Goal: Task Accomplishment & Management: Manage account settings

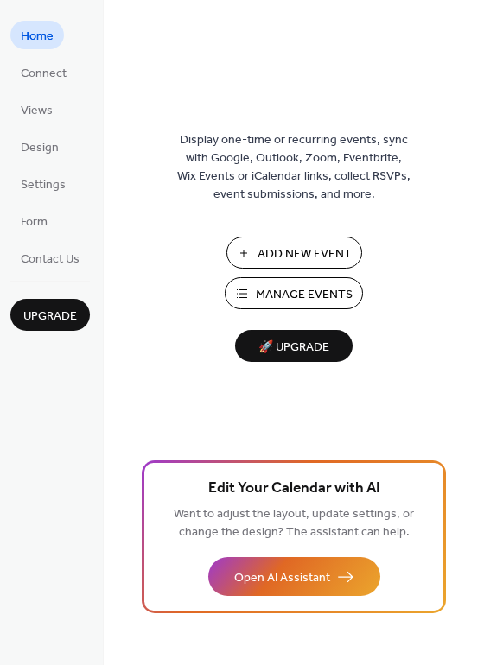
click at [282, 294] on span "Manage Events" at bounding box center [304, 295] width 97 height 18
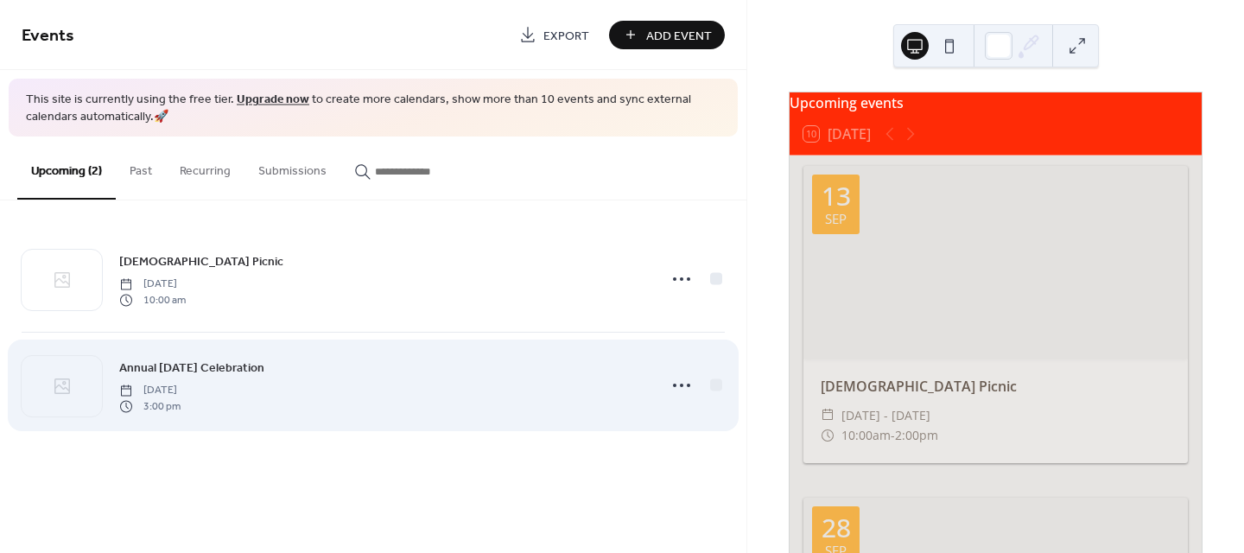
click at [333, 375] on div "Annual [DATE] Celebration [DATE] 3:00 pm" at bounding box center [383, 385] width 528 height 55
click at [521, 358] on div "Annual [DATE] Celebration [DATE] 3:00 pm" at bounding box center [383, 385] width 528 height 55
click at [205, 377] on div "Annual [DATE] Celebration [DATE] 3:00 pm" at bounding box center [383, 385] width 528 height 55
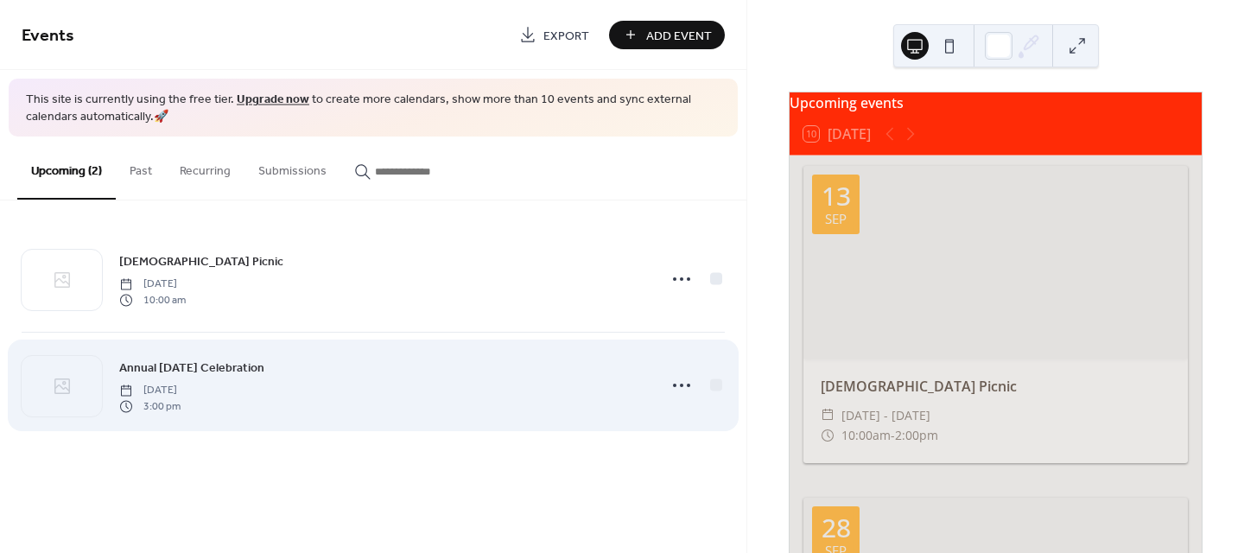
click at [205, 377] on div "Annual [DATE] Celebration [DATE] 3:00 pm" at bounding box center [383, 385] width 528 height 55
click at [249, 363] on span "Annual [DATE] Celebration" at bounding box center [191, 368] width 145 height 18
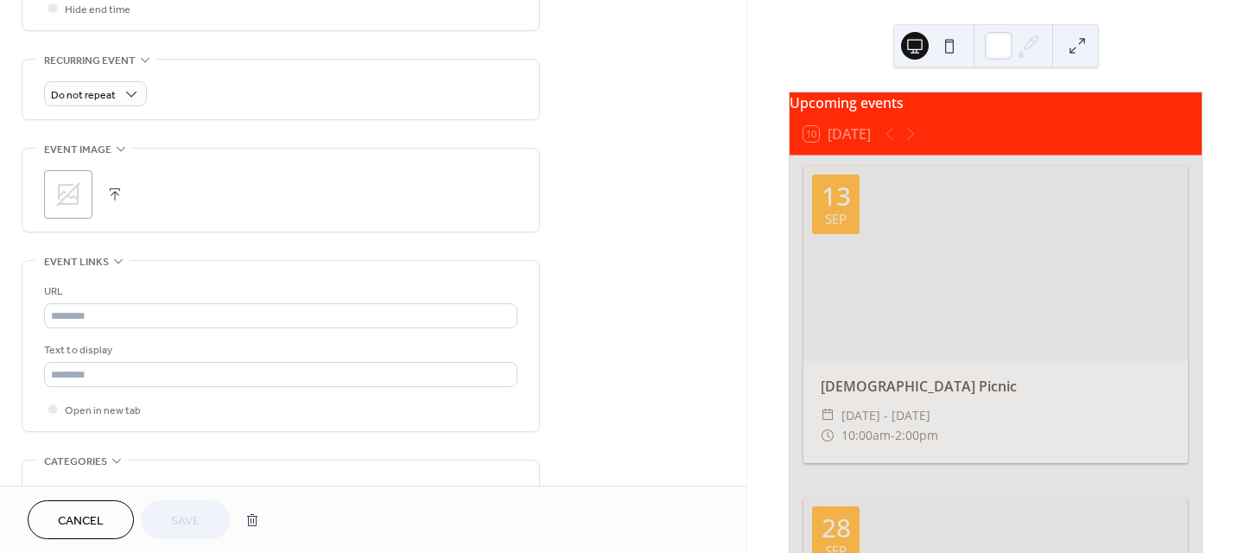
scroll to position [749, 0]
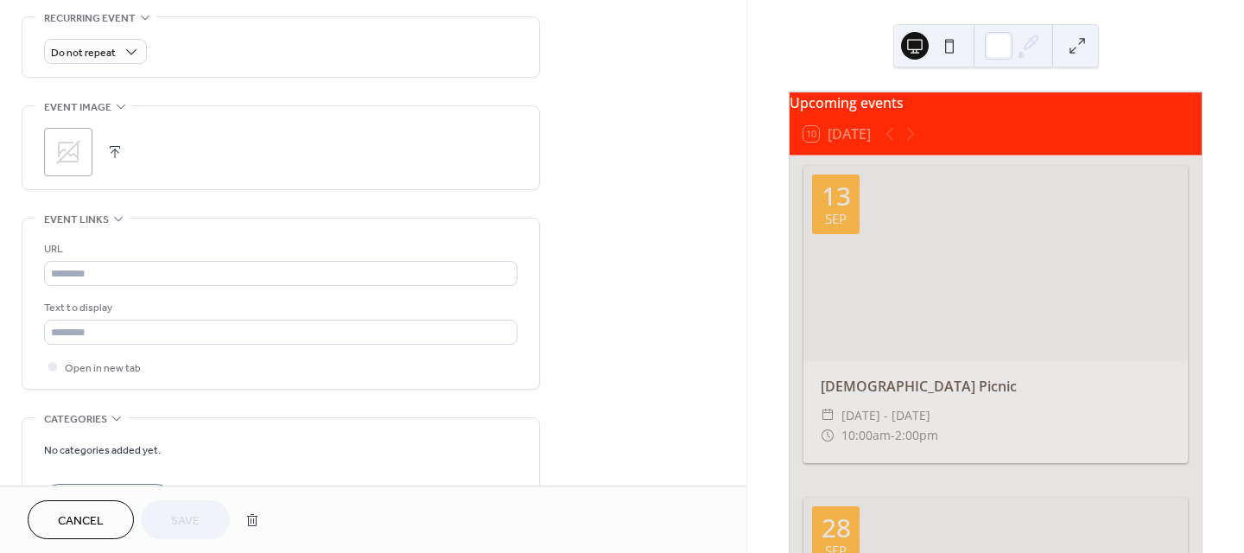
click at [65, 149] on icon at bounding box center [68, 152] width 24 height 24
click at [118, 150] on button "button" at bounding box center [115, 152] width 24 height 24
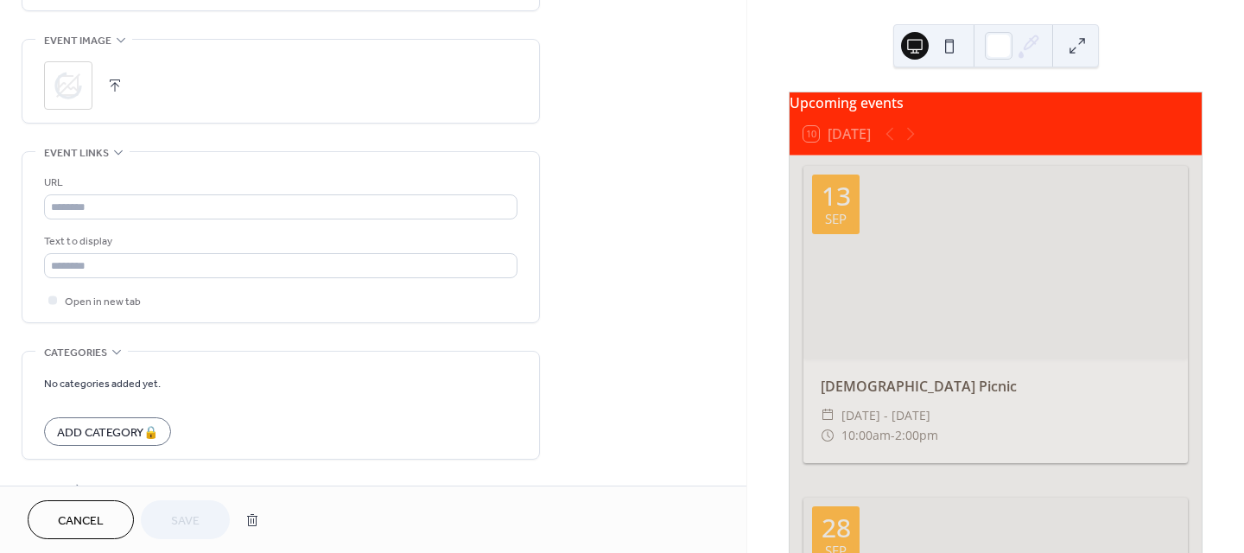
scroll to position [872, 0]
